Goal: Task Accomplishment & Management: Manage account settings

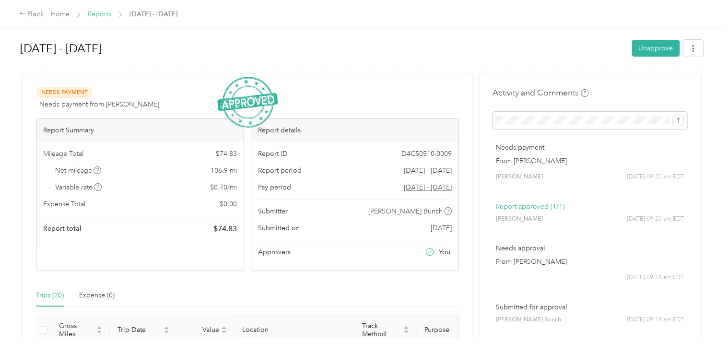
click at [104, 15] on link "Reports" at bounding box center [99, 14] width 23 height 8
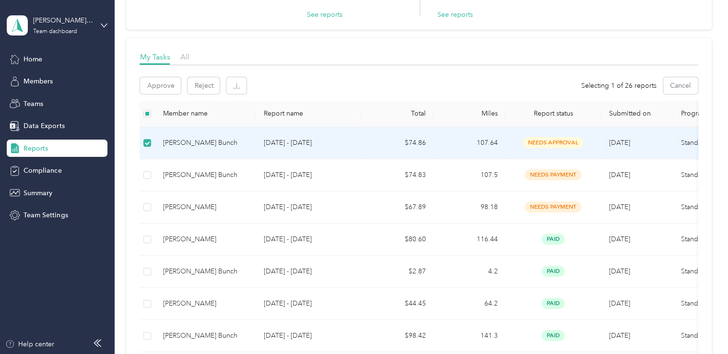
click at [289, 145] on p "[DATE] - [DATE]" at bounding box center [308, 143] width 90 height 11
click at [542, 139] on span "needs approval" at bounding box center [552, 142] width 60 height 11
click at [160, 80] on button "Approve" at bounding box center [160, 85] width 41 height 17
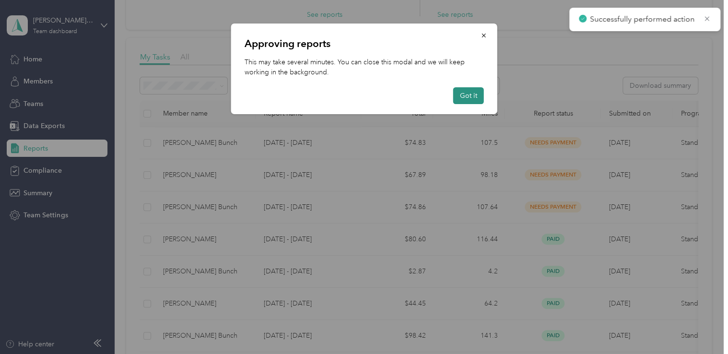
click at [467, 98] on button "Got it" at bounding box center [468, 95] width 31 height 17
